Goal: Understand process/instructions: Learn how to perform a task or action

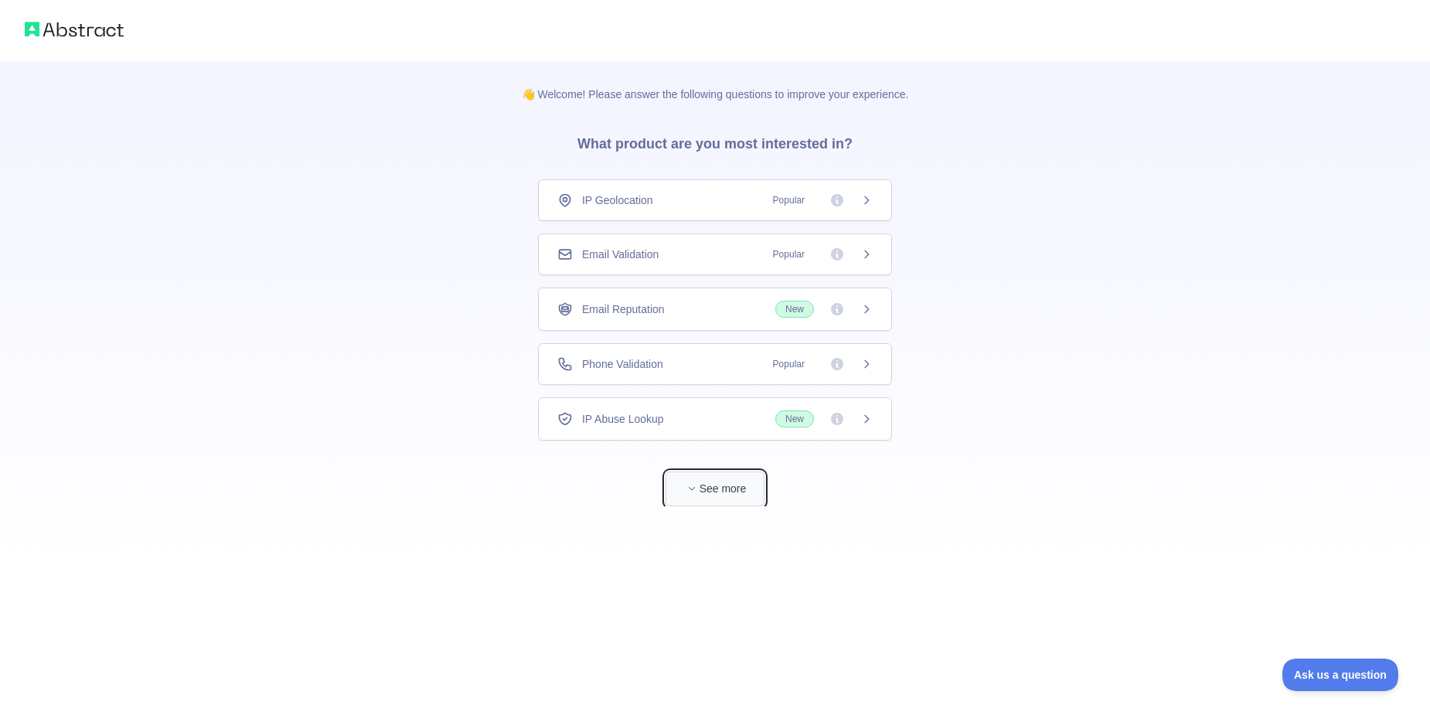
click at [724, 491] on button "See more" at bounding box center [714, 488] width 99 height 35
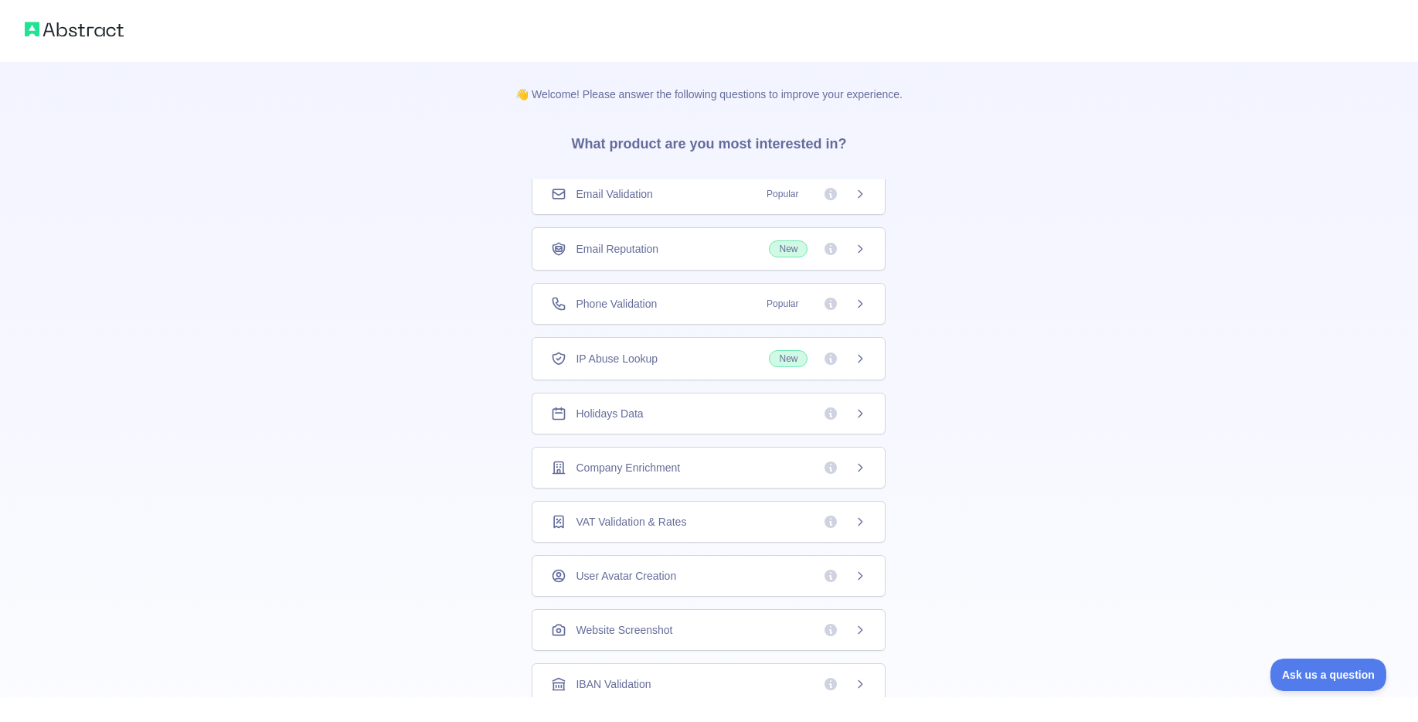
click at [698, 202] on div "Email Validation Popular" at bounding box center [709, 194] width 354 height 42
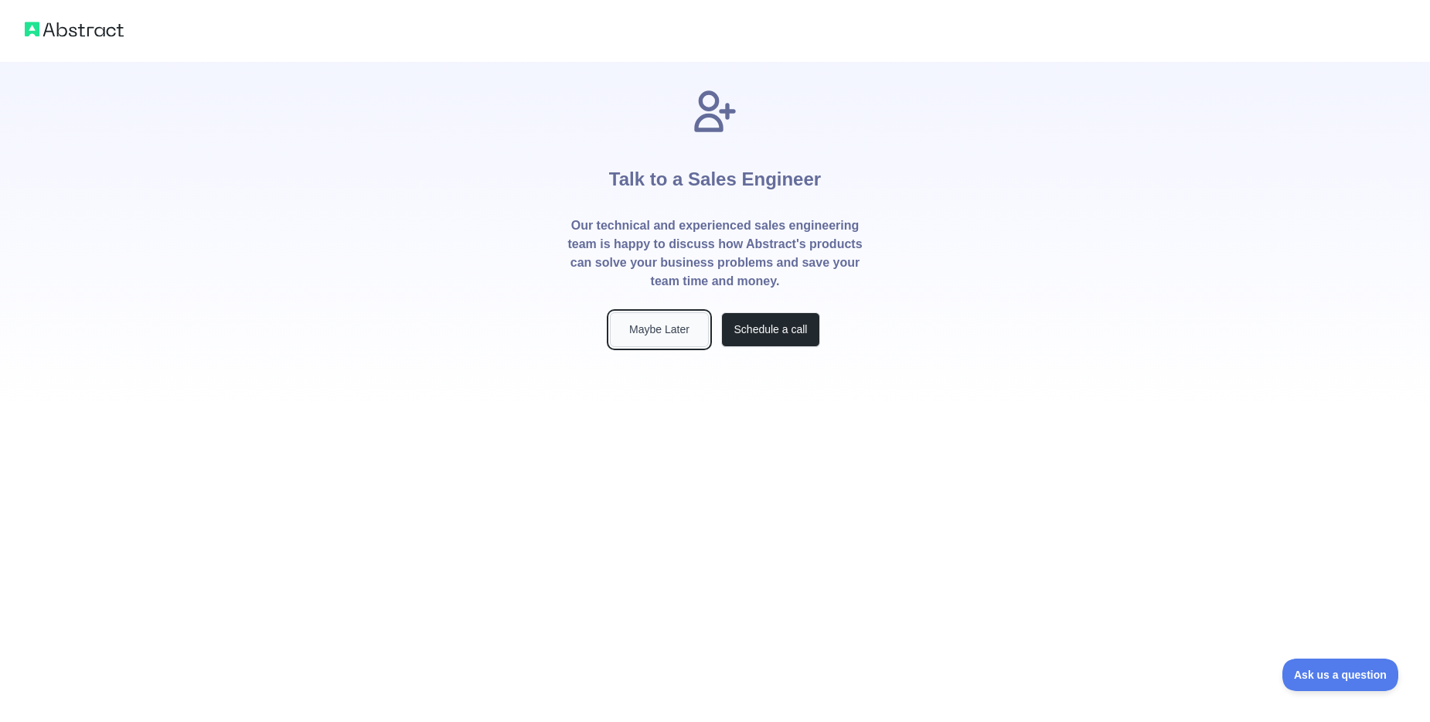
click at [675, 329] on button "Maybe Later" at bounding box center [659, 329] width 99 height 35
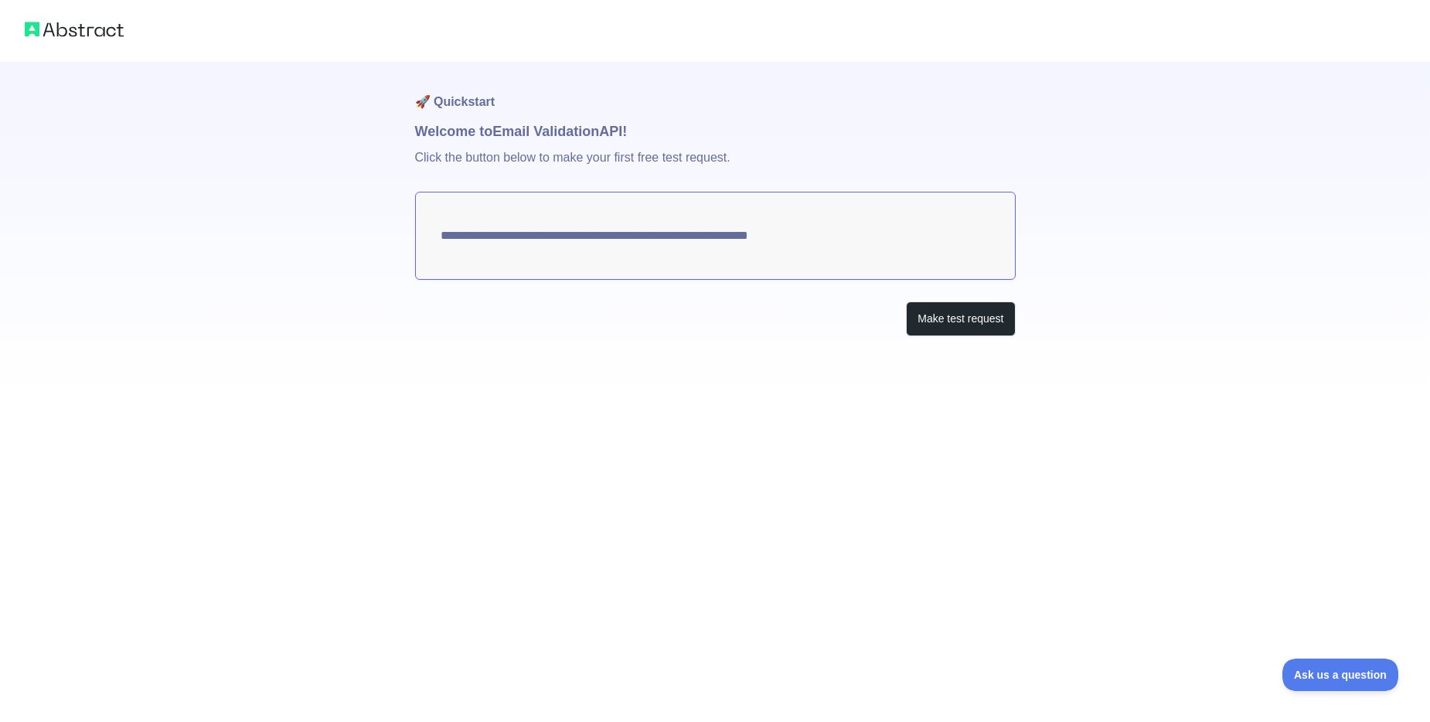
click at [713, 230] on textarea "**********" at bounding box center [715, 236] width 600 height 88
click at [45, 19] on img at bounding box center [74, 30] width 99 height 22
click at [59, 27] on img at bounding box center [74, 30] width 99 height 22
click at [920, 304] on button "Make test request" at bounding box center [960, 318] width 109 height 35
